Goal: Task Accomplishment & Management: Manage account settings

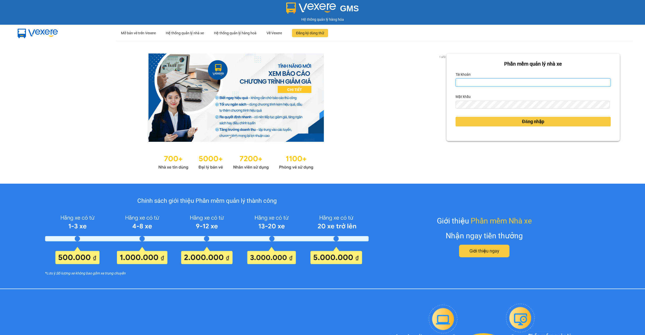
click at [472, 83] on input "Tài khoản" at bounding box center [533, 82] width 155 height 8
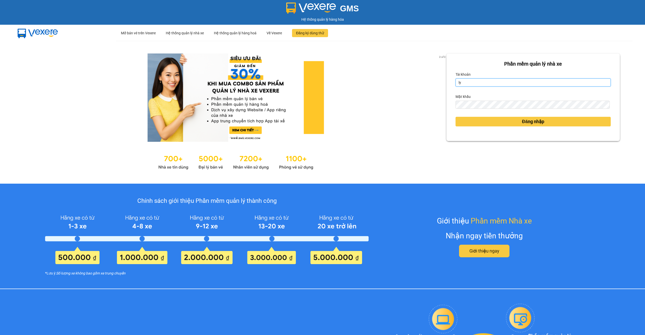
type input "ly.xtl"
click at [511, 121] on button "Đăng nhập" at bounding box center [533, 122] width 155 height 10
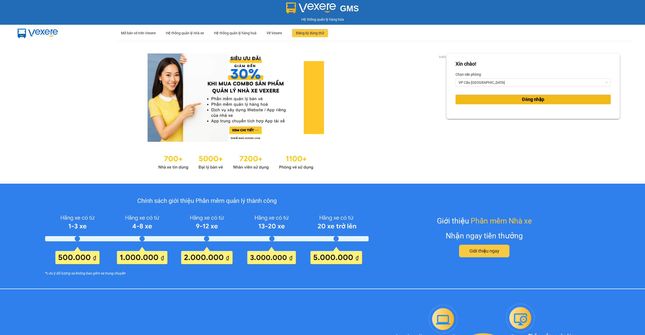
click at [494, 100] on button "Đăng nhập" at bounding box center [533, 100] width 155 height 10
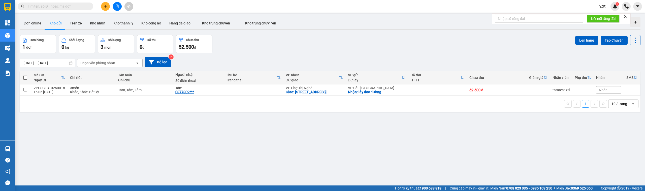
click at [628, 17] on icon "close" at bounding box center [626, 17] width 4 height 4
click at [80, 26] on button "Trên xe" at bounding box center [76, 23] width 20 height 12
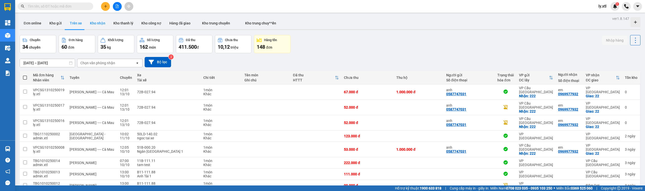
click at [93, 22] on button "Kho nhận" at bounding box center [97, 23] width 23 height 12
type input "07/10/2025 – 13/10/2025"
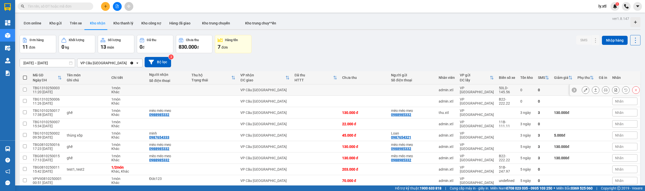
click at [635, 90] on icon at bounding box center [637, 90] width 4 height 4
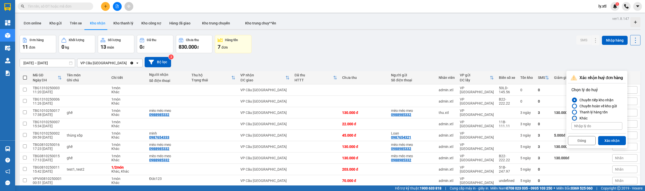
click at [590, 117] on label "Khác" at bounding box center [597, 118] width 51 height 6
click at [572, 118] on input "Khác" at bounding box center [572, 118] width 0 height 0
type input "g hhg"
